Goal: Task Accomplishment & Management: Manage account settings

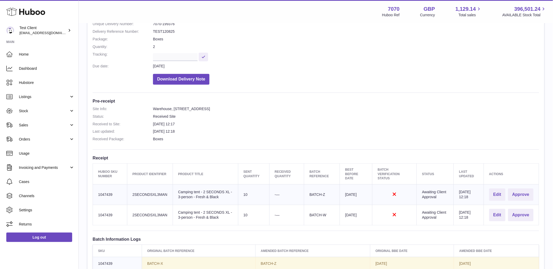
scroll to position [58, 0]
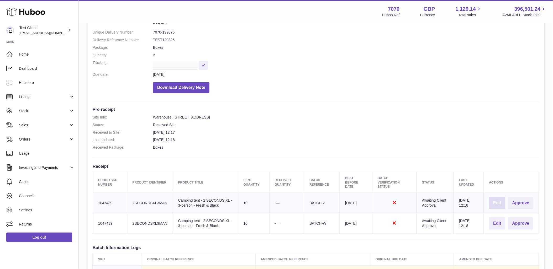
click at [496, 204] on button "Edit" at bounding box center [497, 203] width 16 height 12
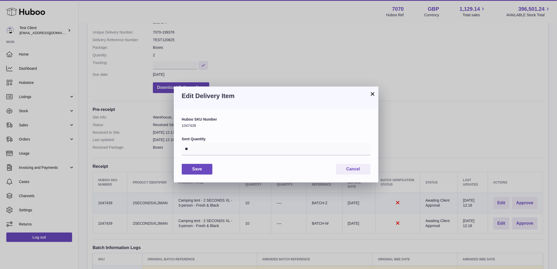
click at [374, 93] on button "×" at bounding box center [373, 94] width 6 height 6
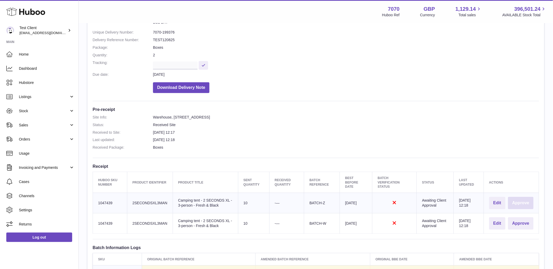
click at [517, 203] on button "Approve" at bounding box center [520, 203] width 25 height 12
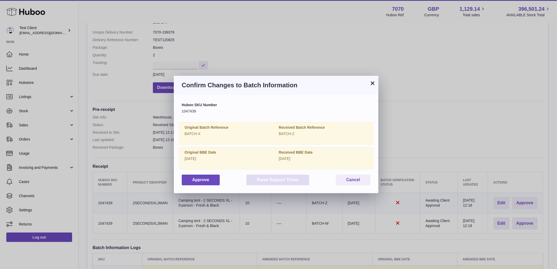
click at [263, 179] on button "Raise Support Ticket" at bounding box center [278, 180] width 63 height 11
click at [201, 182] on button "Approve" at bounding box center [201, 180] width 38 height 11
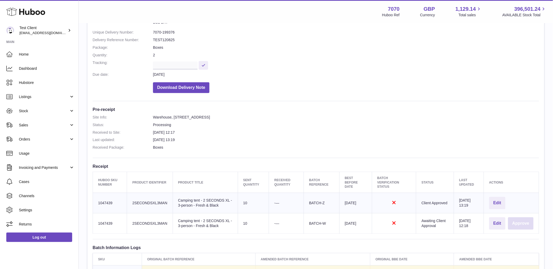
click at [520, 225] on button "Approve" at bounding box center [520, 223] width 25 height 12
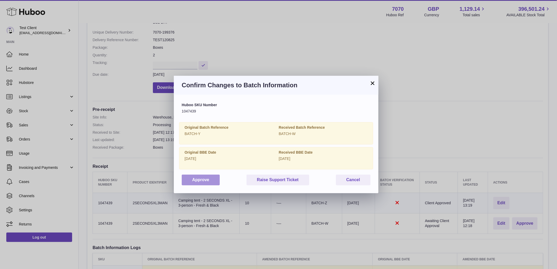
click at [206, 179] on button "Approve" at bounding box center [201, 180] width 38 height 11
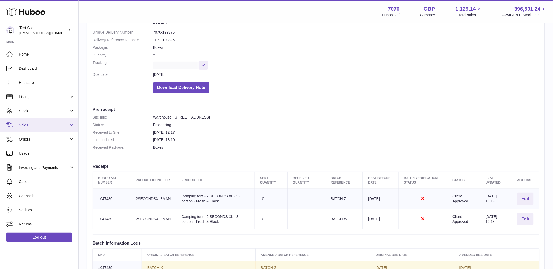
click at [53, 123] on span "Sales" at bounding box center [44, 125] width 50 height 5
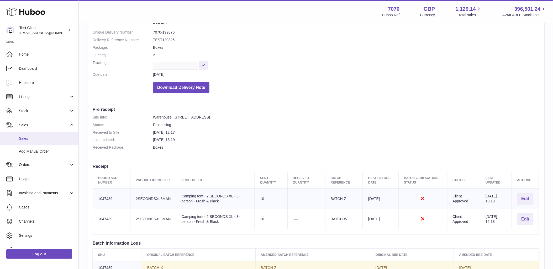
click at [46, 138] on span "Sales" at bounding box center [47, 138] width 56 height 5
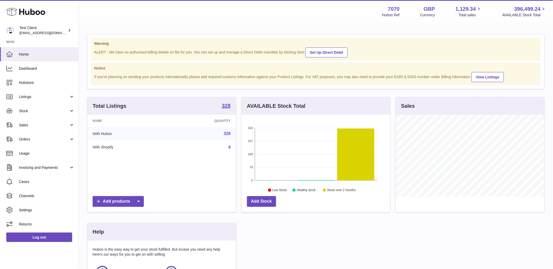
scroll to position [82, 148]
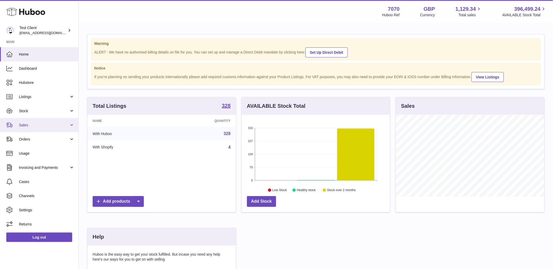
click at [33, 123] on span "Sales" at bounding box center [44, 125] width 50 height 5
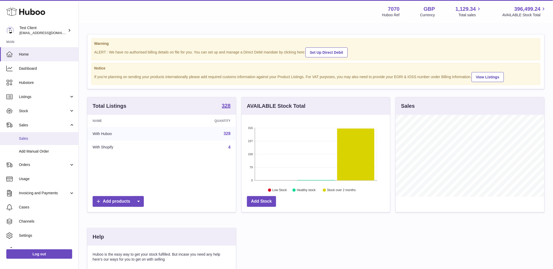
click at [36, 136] on span "Sales" at bounding box center [47, 138] width 56 height 5
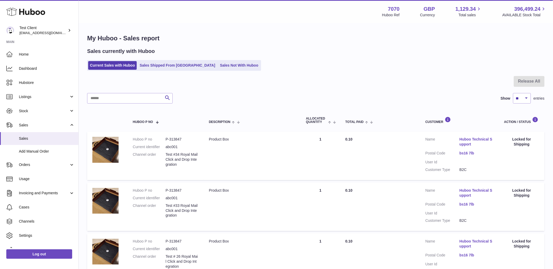
click at [216, 58] on div "Sales currently with Huboo Current Sales with Huboo Sales Shipped From Huboo Sa…" at bounding box center [315, 59] width 457 height 23
click at [218, 65] on link "Sales Not With Huboo" at bounding box center [239, 65] width 42 height 9
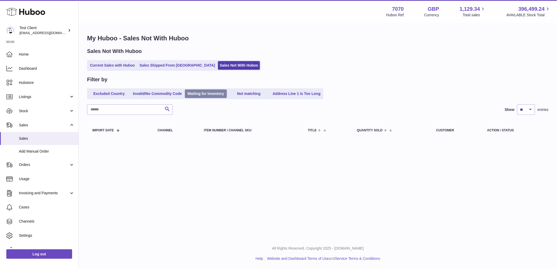
click at [221, 94] on link "Waiting for Inventory" at bounding box center [206, 93] width 42 height 9
click at [162, 91] on link "Invalid/No Commodity Code" at bounding box center [157, 93] width 53 height 9
click at [111, 94] on link "Excluded Country" at bounding box center [109, 93] width 42 height 9
click at [222, 97] on link "Waiting for Inventory" at bounding box center [206, 93] width 42 height 9
drag, startPoint x: 38, startPoint y: 254, endPoint x: 31, endPoint y: 260, distance: 8.7
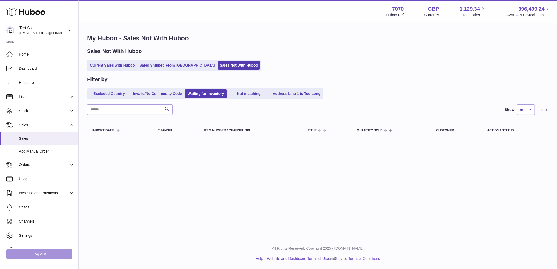
click at [38, 254] on link "Log out" at bounding box center [39, 253] width 66 height 9
